Goal: Check status: Check status

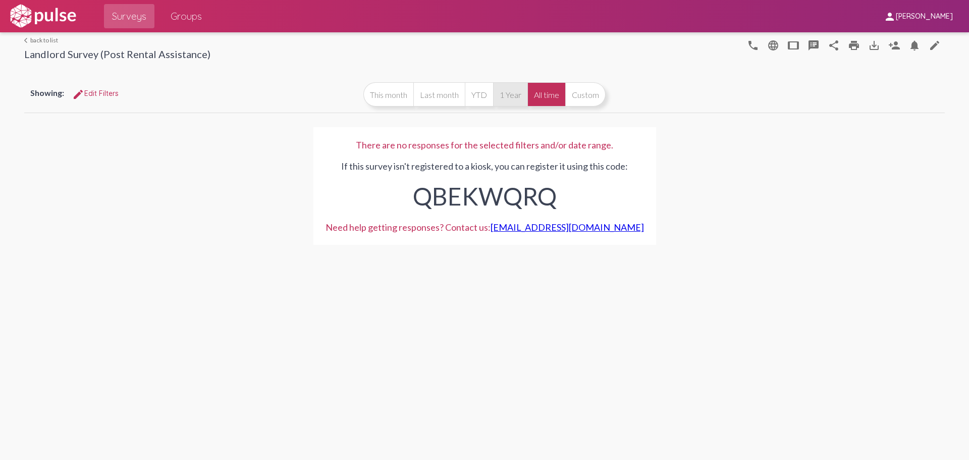
click at [508, 98] on button "1 Year" at bounding box center [510, 94] width 34 height 24
click at [562, 91] on button "All time" at bounding box center [546, 94] width 38 height 24
